Goal: Information Seeking & Learning: Learn about a topic

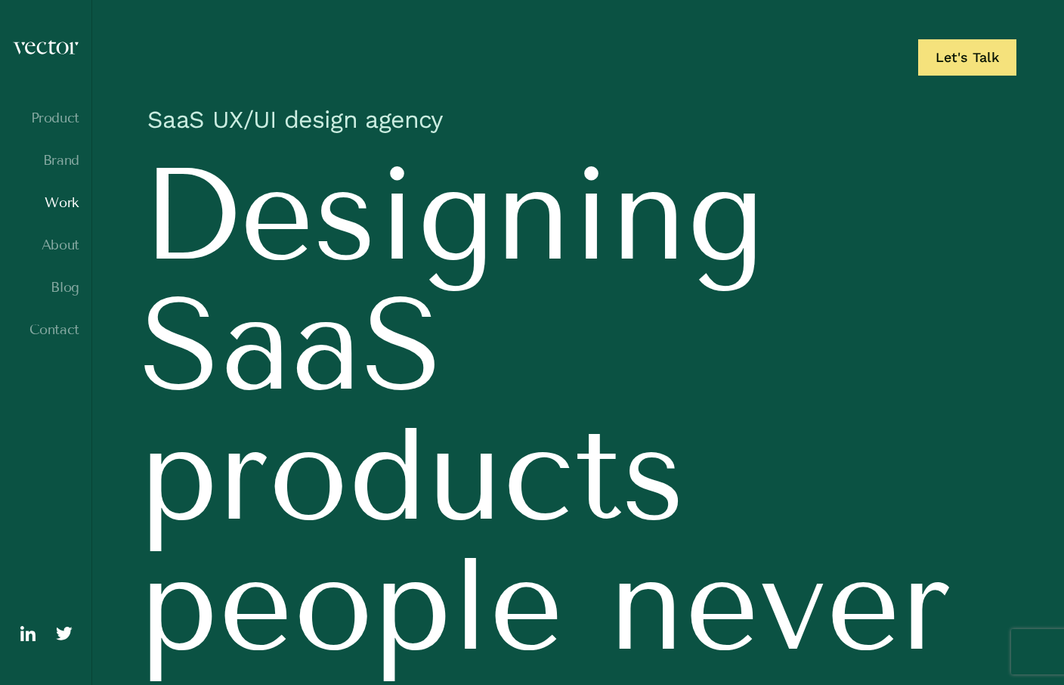
click at [66, 203] on link "Work" at bounding box center [45, 202] width 67 height 15
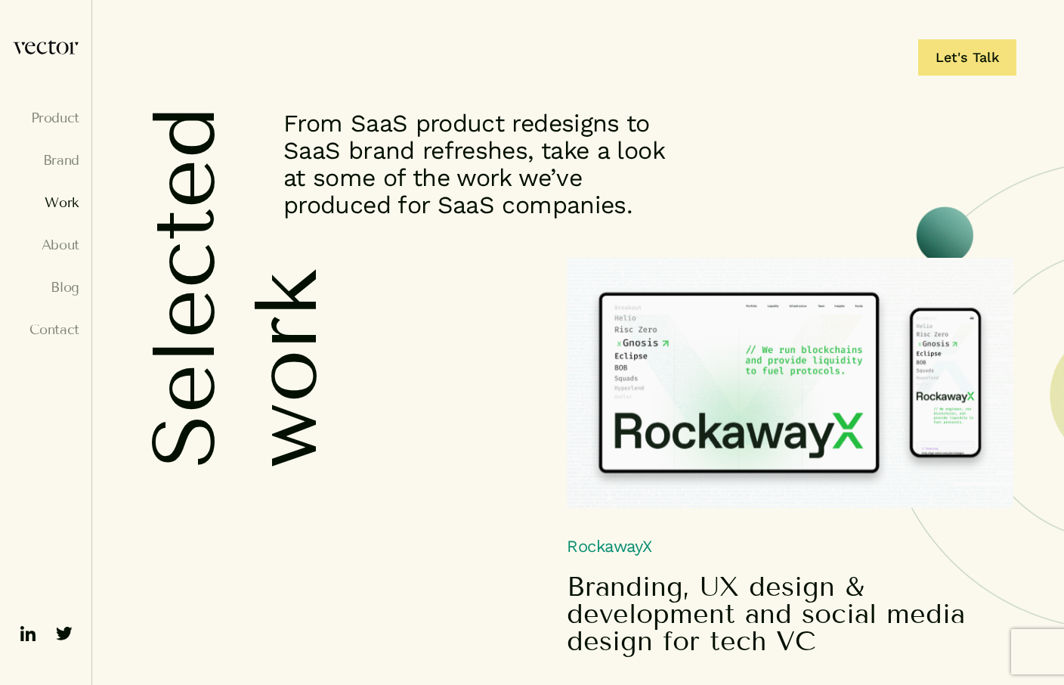
click at [712, 334] on img at bounding box center [790, 383] width 447 height 250
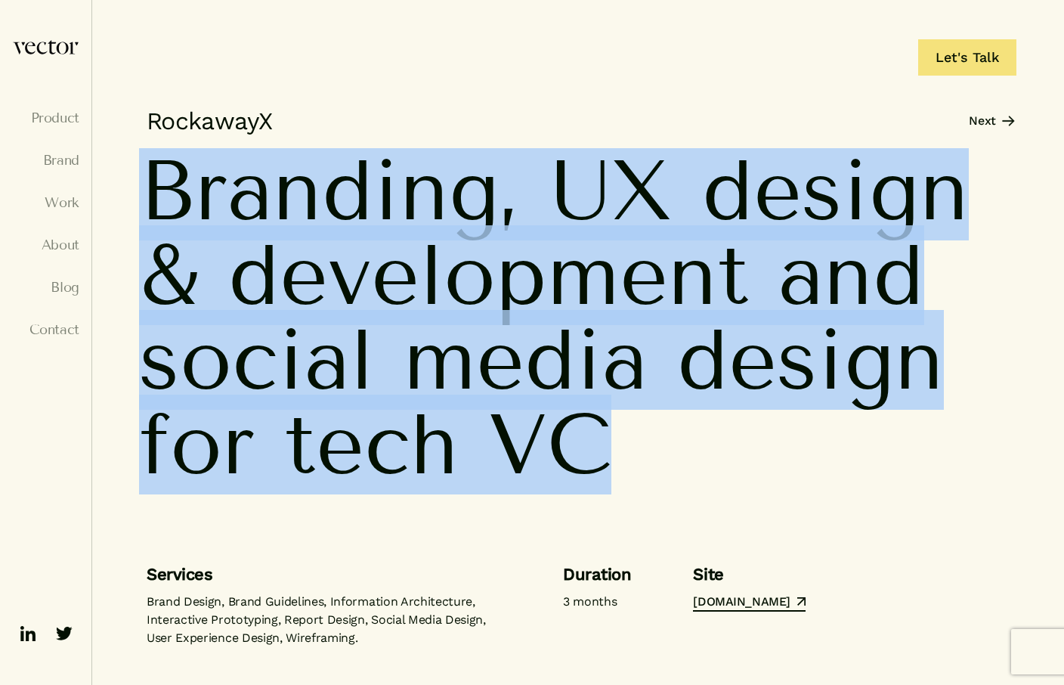
drag, startPoint x: 141, startPoint y: 179, endPoint x: 610, endPoint y: 421, distance: 527.9
click at [610, 421] on h1 "Branding, UX design & development and social media design for tech VC" at bounding box center [577, 325] width 876 height 354
copy h1 "Branding, UX design & development and social media design for tech VC"
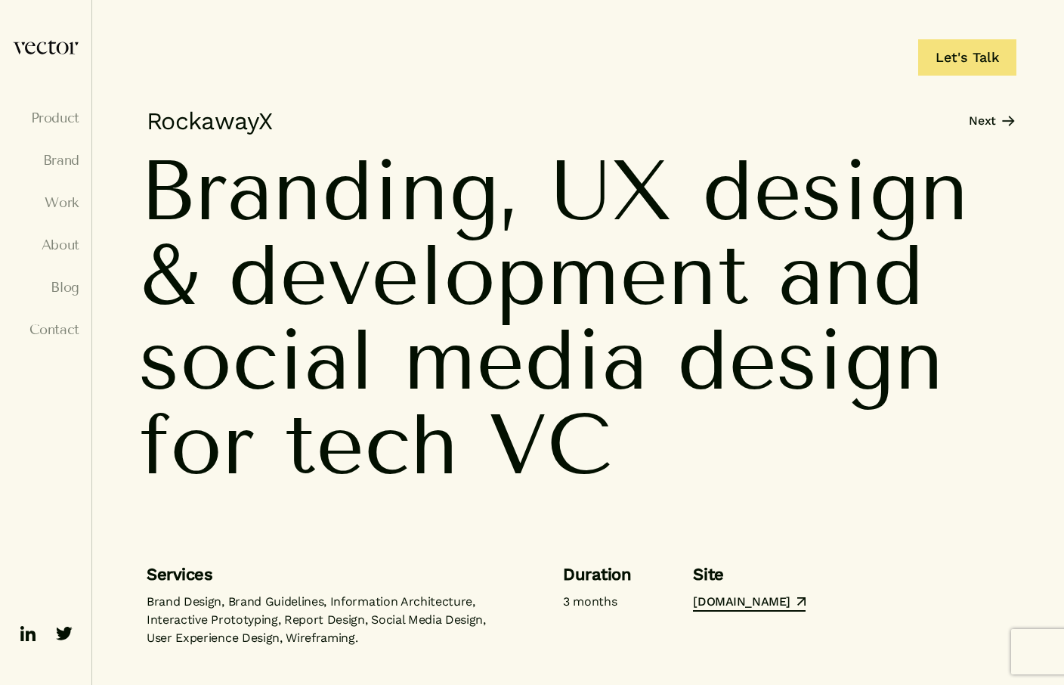
click at [400, 45] on div "Let's Talk" at bounding box center [532, 39] width 1064 height 79
click at [59, 42] on img at bounding box center [45, 47] width 67 height 16
click at [62, 48] on img at bounding box center [45, 47] width 67 height 16
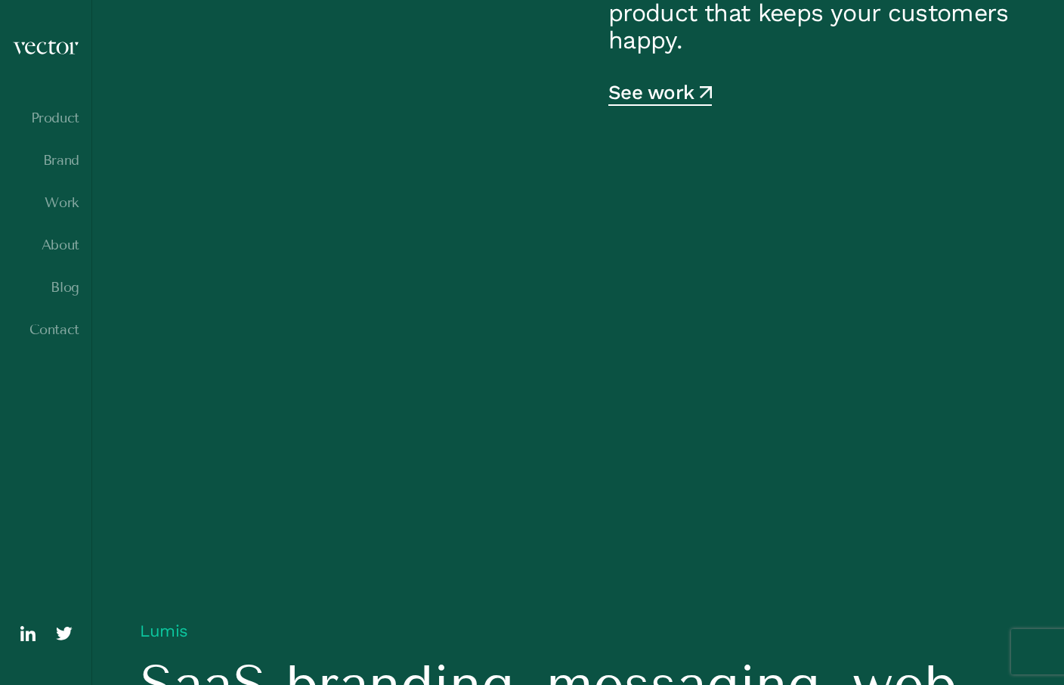
scroll to position [934, 0]
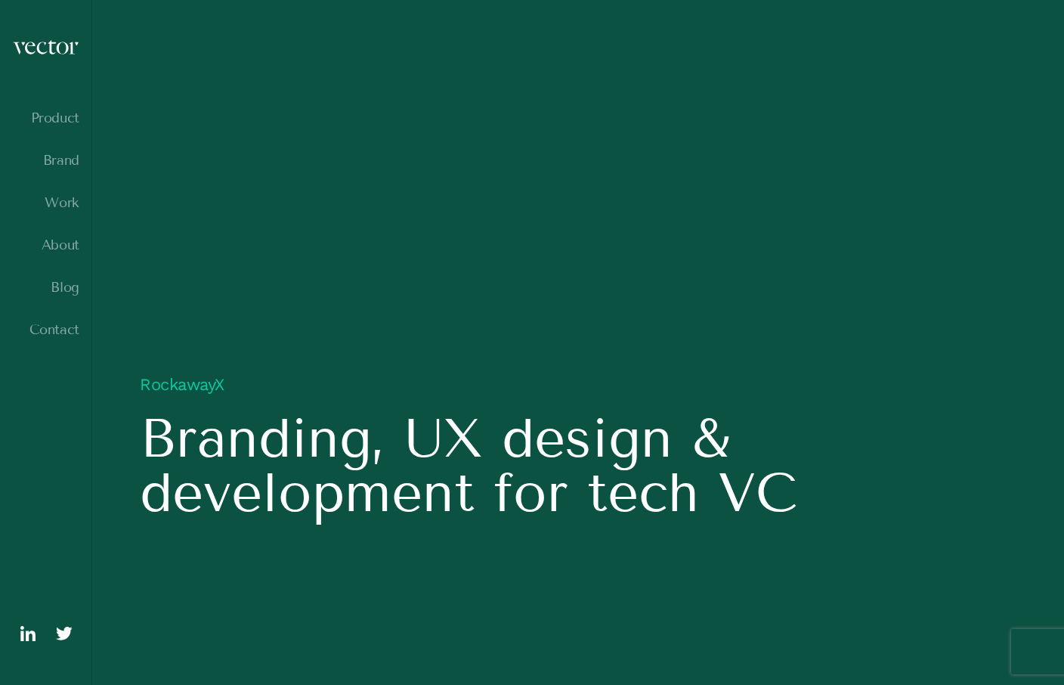
scroll to position [1190, 0]
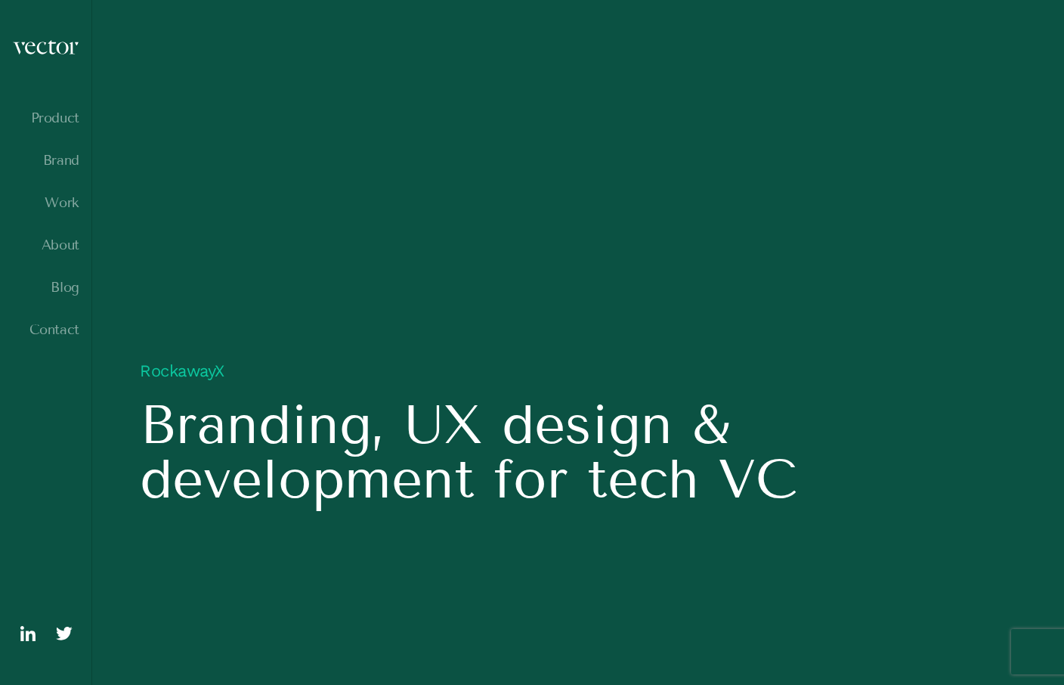
click at [421, 468] on h5 "Branding, UX design & development for tech VC" at bounding box center [578, 451] width 877 height 109
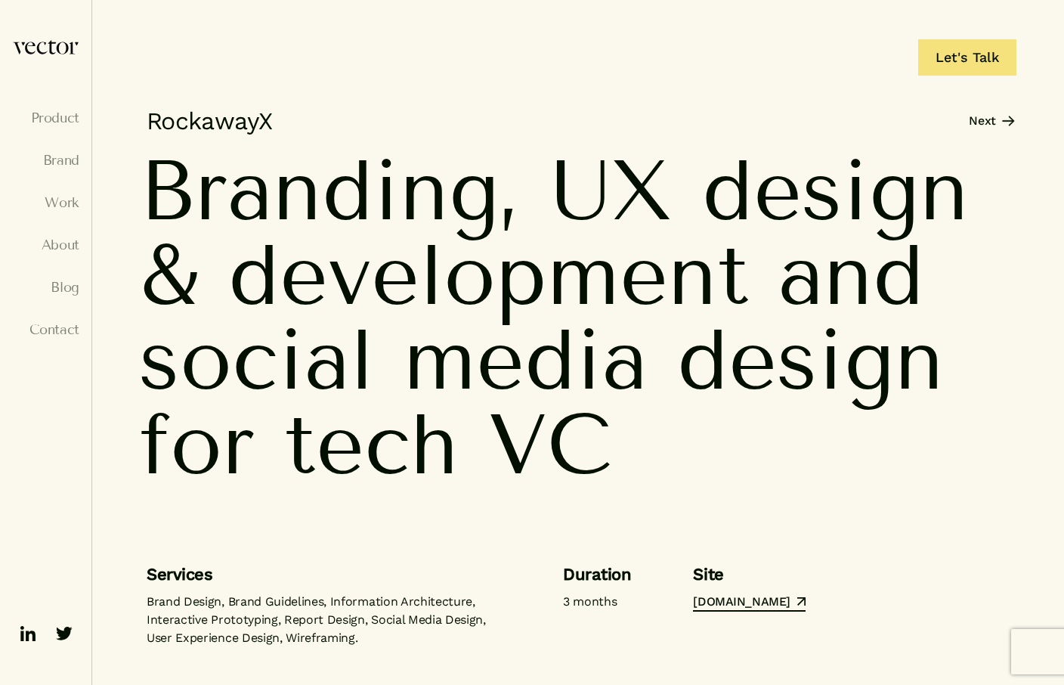
click at [488, 32] on div "Let's Talk" at bounding box center [532, 39] width 1064 height 79
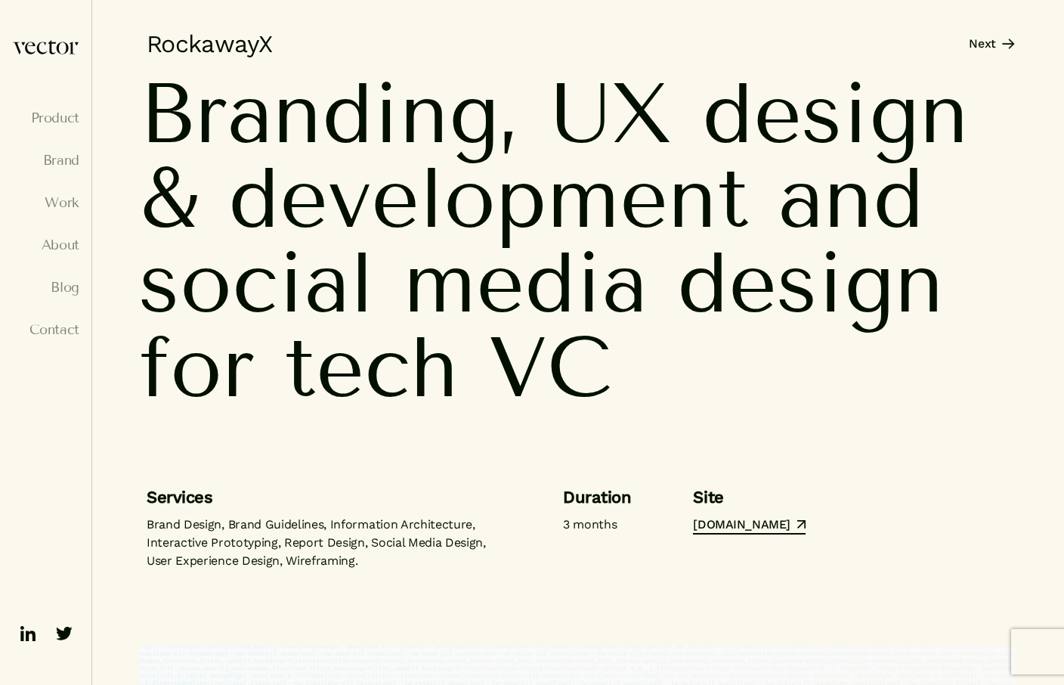
scroll to position [65, 0]
